Goal: Complete application form: Complete application form

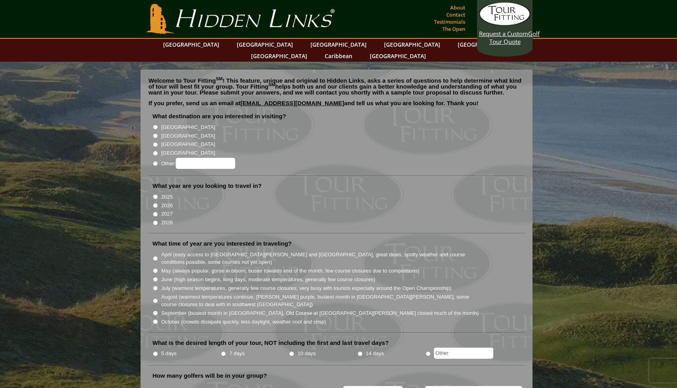
click at [156, 133] on input "[GEOGRAPHIC_DATA]" at bounding box center [155, 135] width 5 height 5
radio input "true"
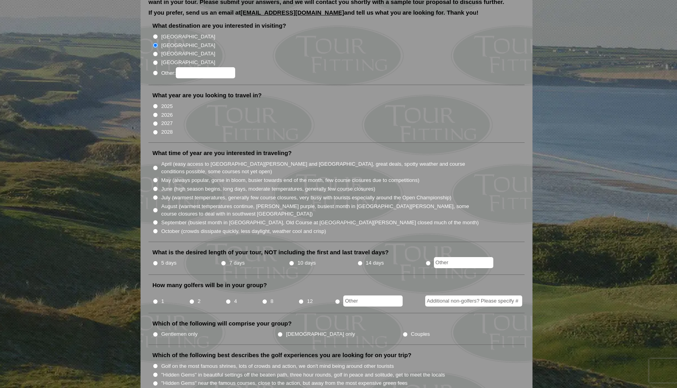
scroll to position [91, 0]
click at [156, 112] on input "2026" at bounding box center [155, 114] width 5 height 5
radio input "true"
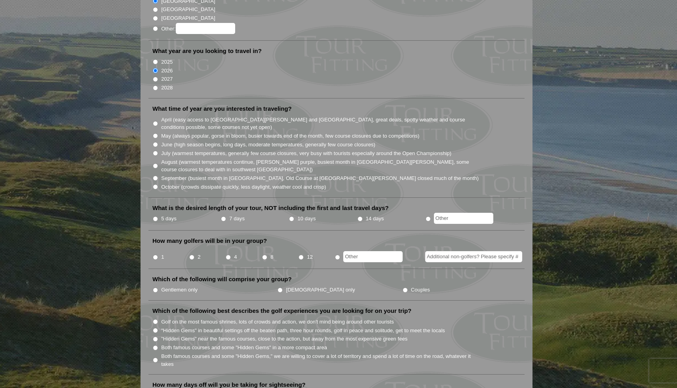
scroll to position [137, 0]
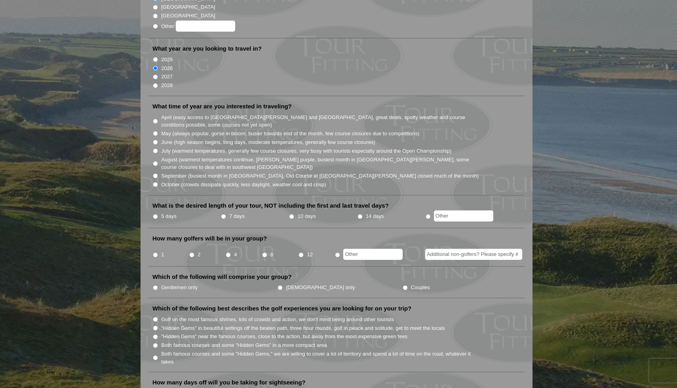
click at [158, 140] on input "June (high season begins, long days, moderate temperatures, generally few cours…" at bounding box center [155, 142] width 5 height 5
radio input "true"
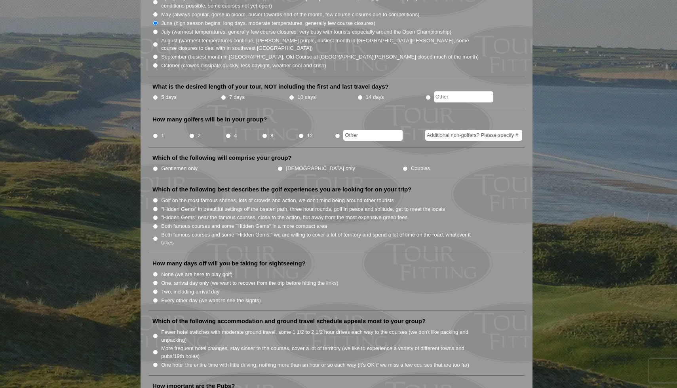
scroll to position [258, 0]
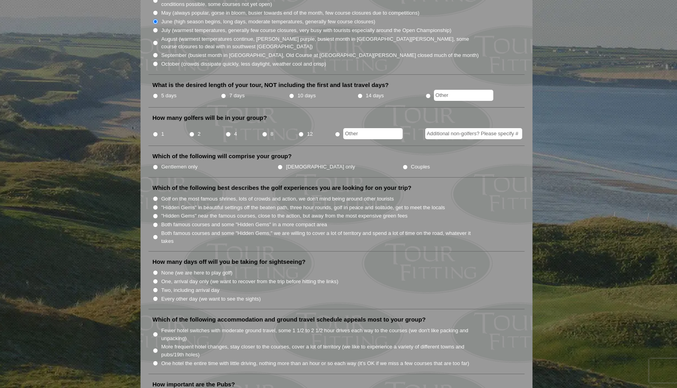
click at [158, 93] on input "5 days" at bounding box center [155, 95] width 5 height 5
radio input "true"
click at [193, 132] on input "2" at bounding box center [191, 134] width 5 height 5
radio input "true"
click at [445, 128] on input "Additional non-golfers? Please specify #" at bounding box center [473, 133] width 97 height 11
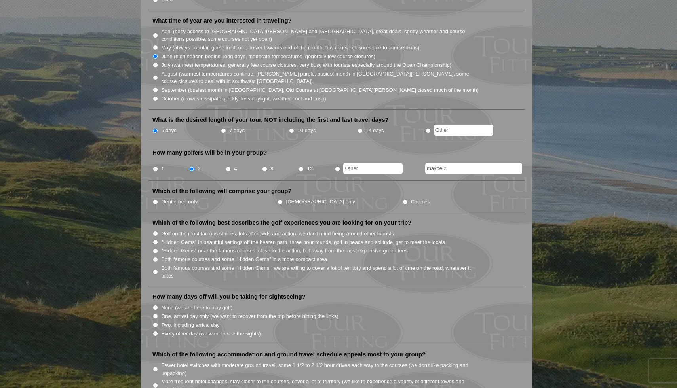
scroll to position [224, 0]
type input "maybe 2"
click at [403, 199] on input "Couples" at bounding box center [405, 201] width 5 height 5
radio input "true"
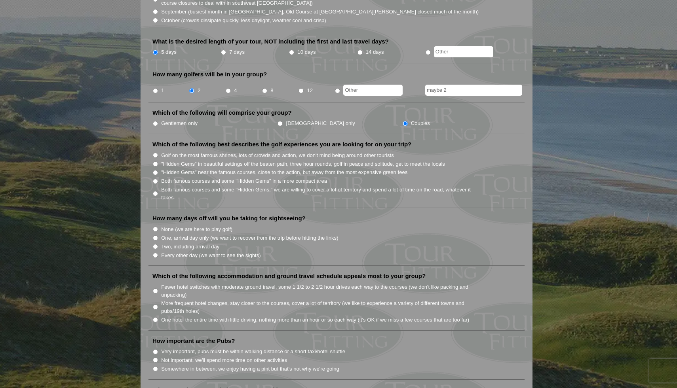
scroll to position [302, 0]
click at [158, 179] on input "Both famous courses and some "Hidden Gems" in a more compact area" at bounding box center [155, 181] width 5 height 5
radio input "true"
click at [158, 226] on input "None (we are here to play golf)" at bounding box center [155, 228] width 5 height 5
radio input "true"
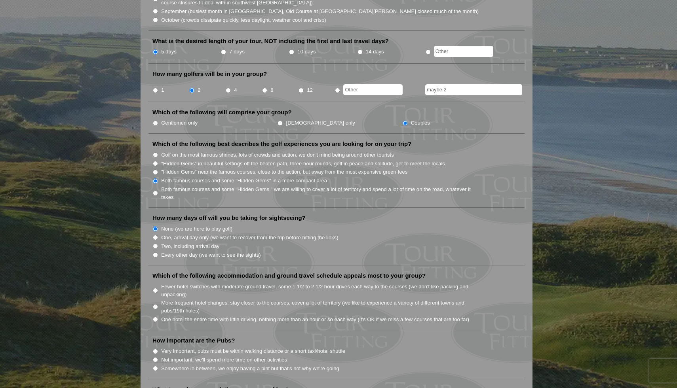
click at [157, 235] on input "One, arrival day only (we want to recover from the trip before hitting the link…" at bounding box center [155, 237] width 5 height 5
radio input "true"
click at [158, 244] on input "Two, including arrival day" at bounding box center [155, 246] width 5 height 5
radio input "true"
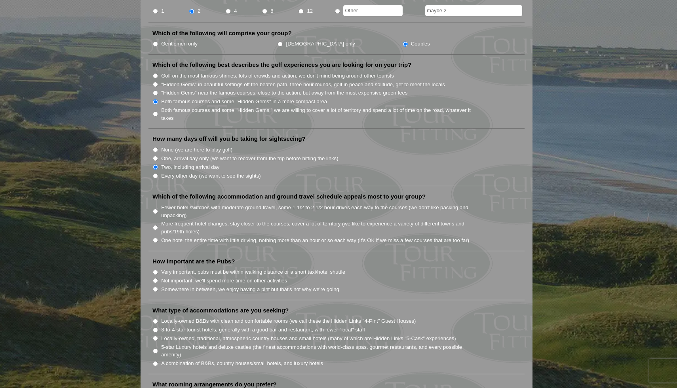
scroll to position [384, 0]
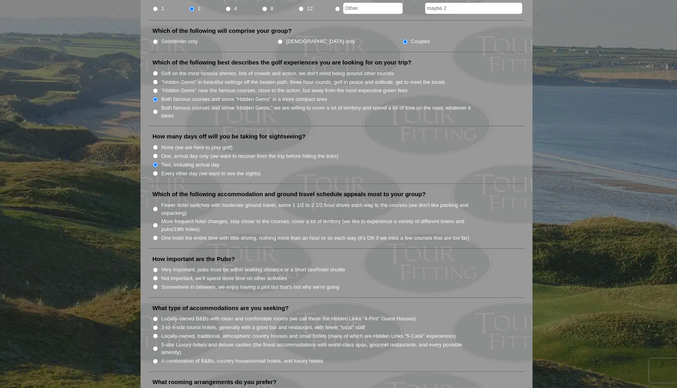
click at [158, 207] on input "Fewer hotel switches with moderate ground travel, some 1 1/2 to 2 1/2 hour driv…" at bounding box center [155, 209] width 5 height 5
radio input "true"
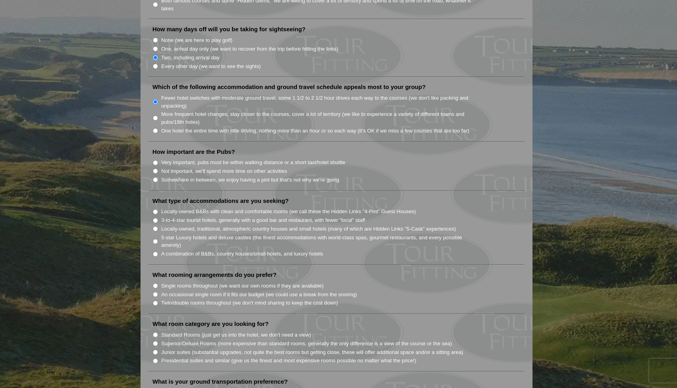
scroll to position [492, 0]
click at [157, 168] on input "Not important, we'll spend more time on other activities" at bounding box center [155, 170] width 5 height 5
radio input "true"
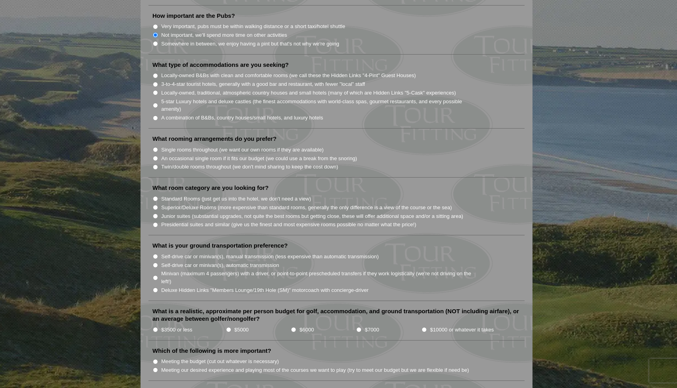
scroll to position [628, 0]
click at [158, 164] on input "Twin/double rooms throughout (we don't mind sharing to keep the cost down)" at bounding box center [155, 166] width 5 height 5
radio input "true"
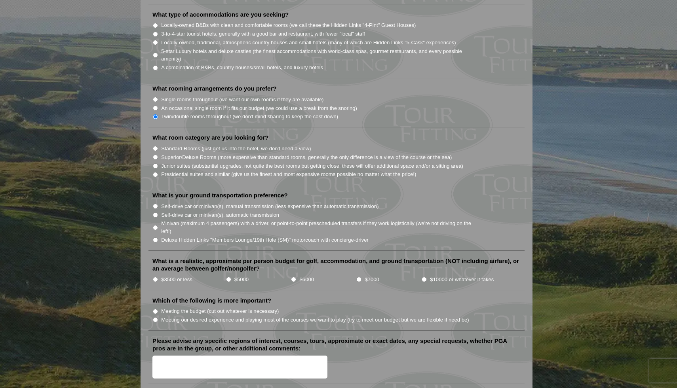
scroll to position [679, 0]
click at [158, 224] on input "Minivan (maximum 4 passengers) with a driver, or point-to-point prescheduled tr…" at bounding box center [155, 226] width 5 height 5
radio input "true"
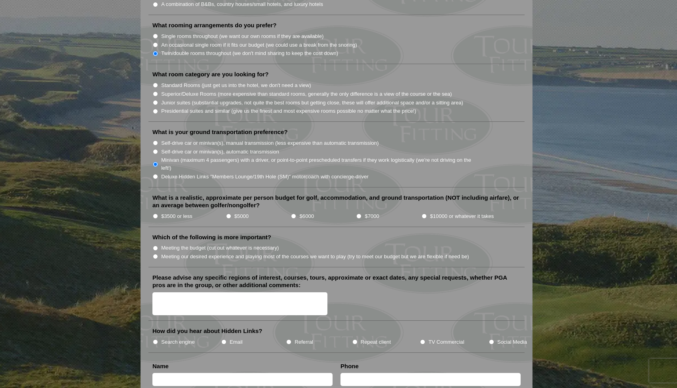
scroll to position [742, 0]
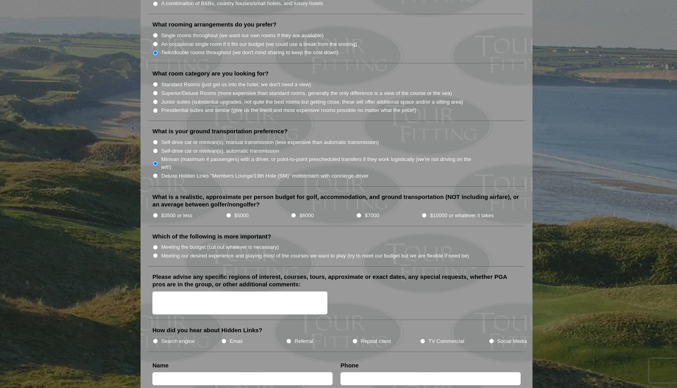
click at [157, 91] on input "Superior/Deluxe Rooms (more expensive than standard rooms, generally the only d…" at bounding box center [155, 93] width 5 height 5
radio input "true"
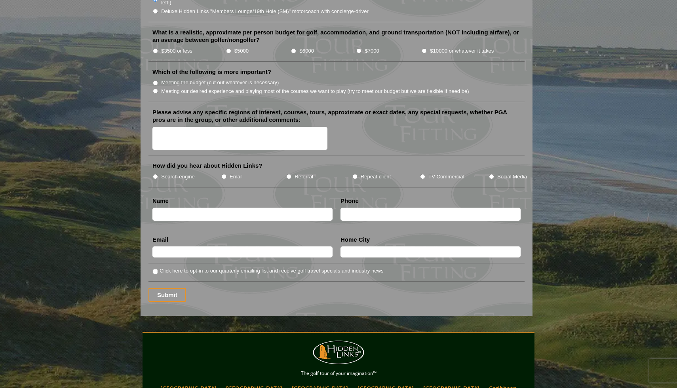
scroll to position [907, 0]
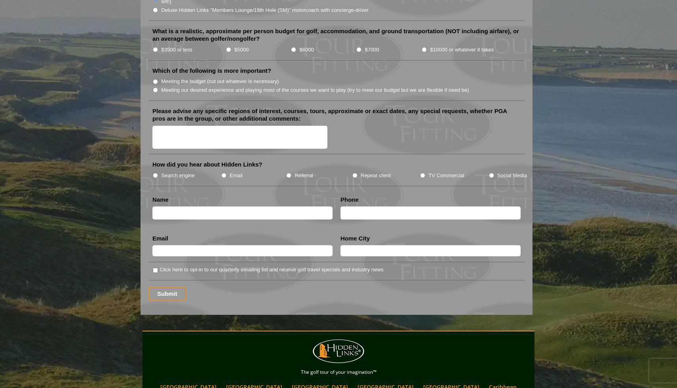
click at [157, 173] on input "Search engine" at bounding box center [155, 175] width 5 height 5
radio input "true"
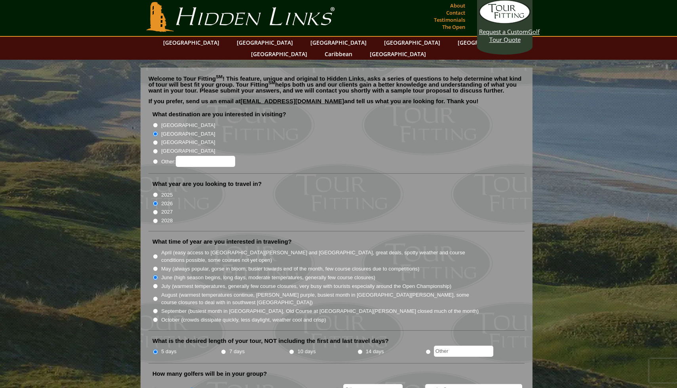
scroll to position [0, 0]
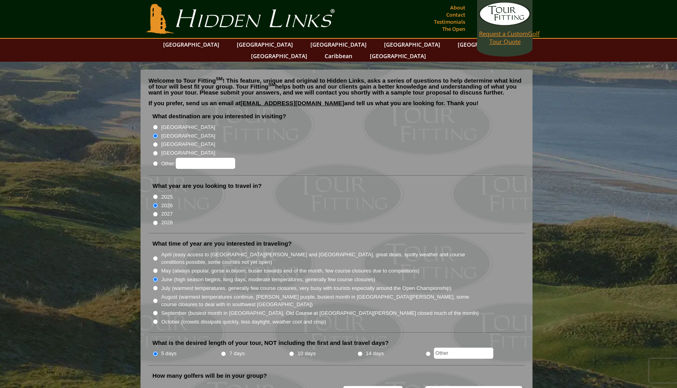
click at [496, 36] on span "Request a Custom" at bounding box center [503, 34] width 49 height 8
click at [158, 133] on input "[GEOGRAPHIC_DATA]" at bounding box center [155, 135] width 5 height 5
radio input "true"
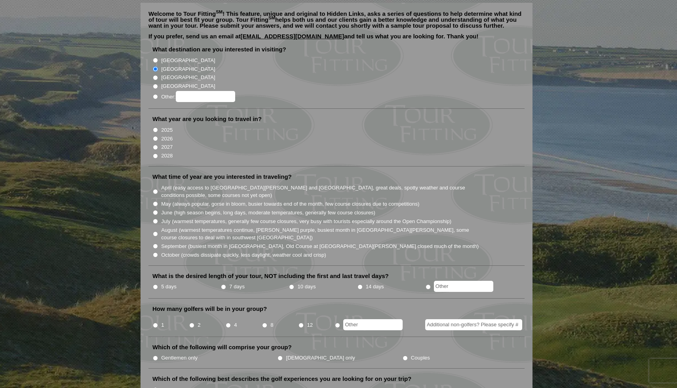
scroll to position [68, 0]
click at [158, 135] on input "2026" at bounding box center [155, 137] width 5 height 5
radio input "true"
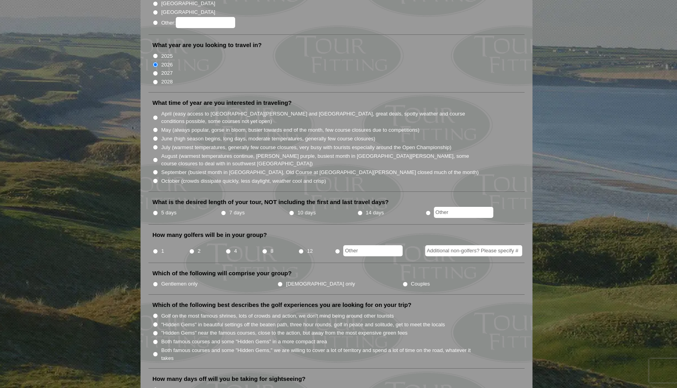
scroll to position [146, 0]
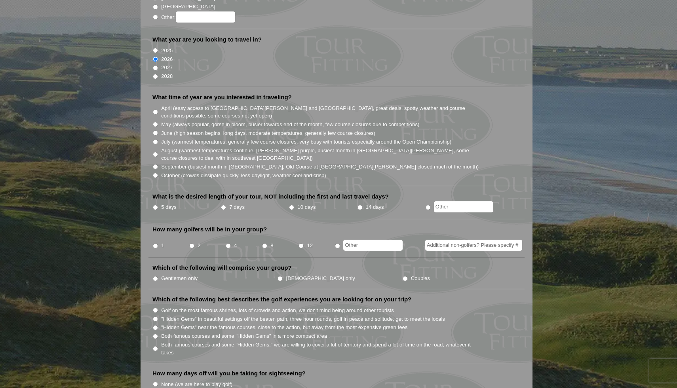
click at [156, 131] on input "June (high season begins, long days, moderate temperatures, generally few cours…" at bounding box center [155, 133] width 5 height 5
radio input "true"
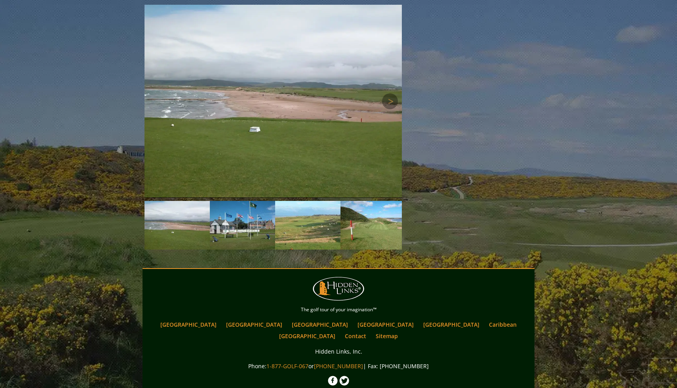
scroll to position [1178, 0]
